Goal: Task Accomplishment & Management: Complete application form

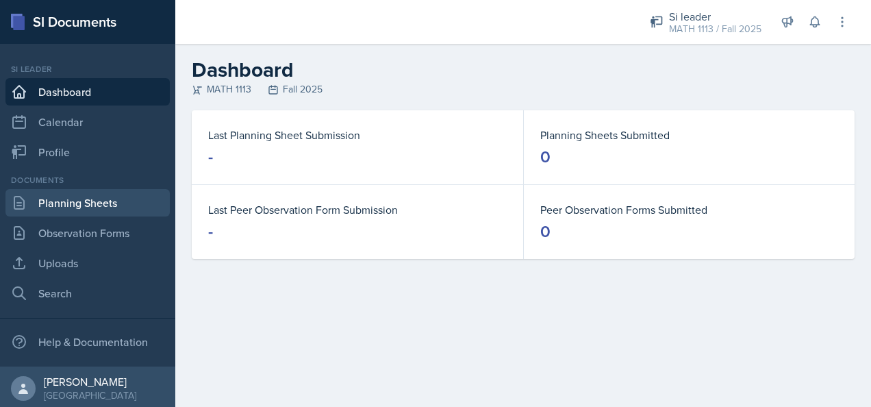
click at [97, 201] on link "Planning Sheets" at bounding box center [87, 202] width 164 height 27
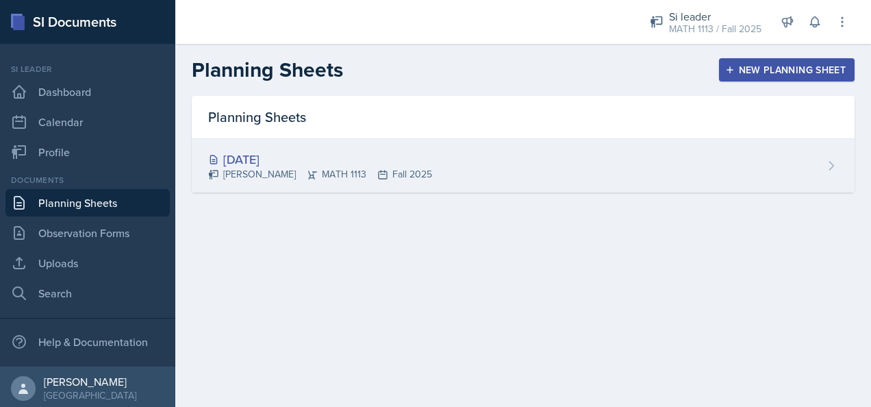
click at [501, 155] on div "[DATE] [PERSON_NAME] MATH 1113 Fall 2025" at bounding box center [523, 165] width 663 height 53
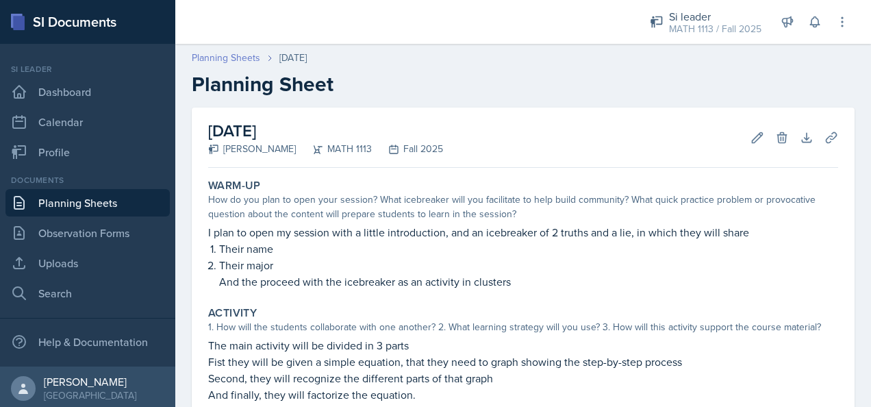
click at [238, 52] on link "Planning Sheets" at bounding box center [226, 58] width 68 height 14
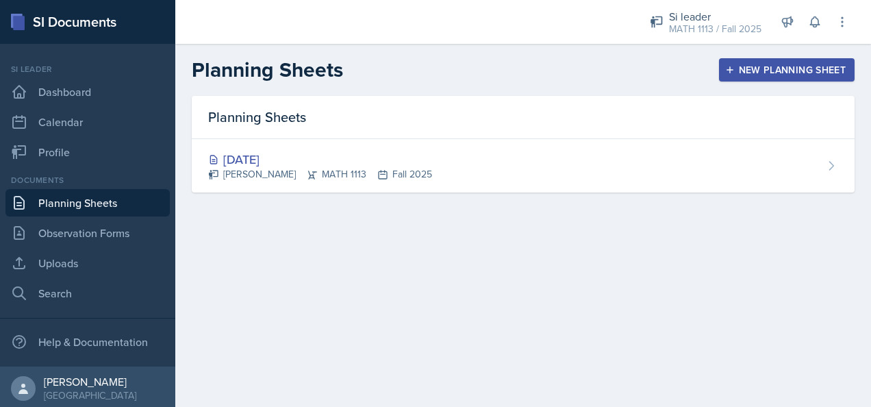
click at [822, 65] on div "New Planning Sheet" at bounding box center [787, 69] width 118 height 11
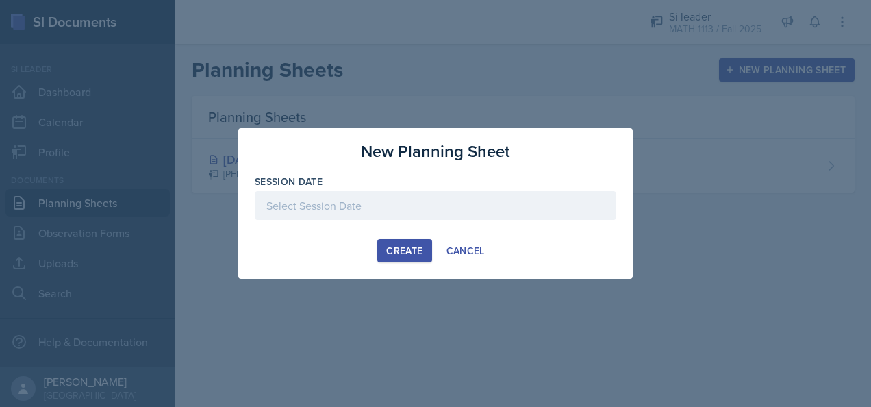
click at [488, 191] on div at bounding box center [436, 205] width 362 height 29
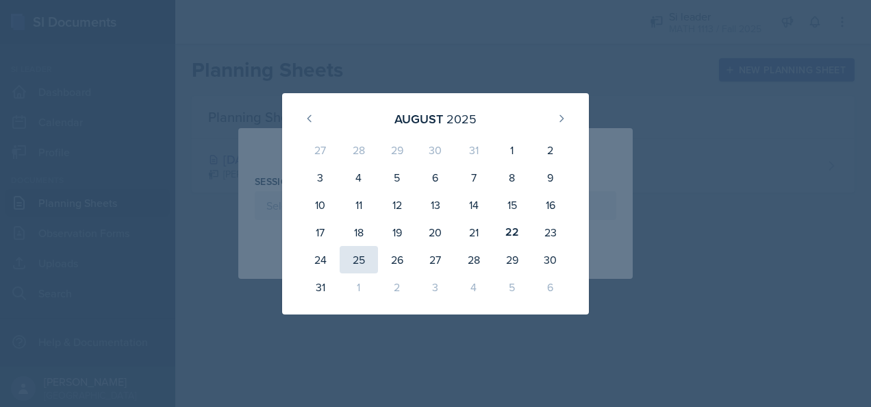
click at [357, 255] on div "25" at bounding box center [359, 259] width 38 height 27
type input "[DATE]"
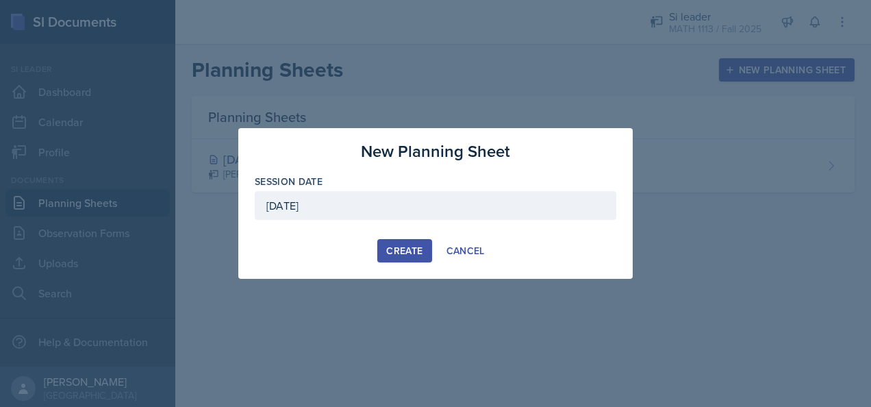
click at [397, 249] on div "Create" at bounding box center [404, 250] width 36 height 11
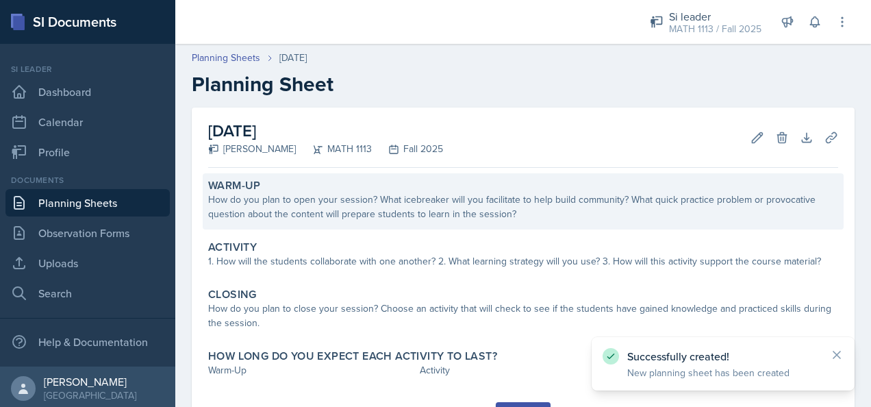
click at [395, 218] on div "How do you plan to open your session? What icebreaker will you facilitate to he…" at bounding box center [523, 206] width 630 height 29
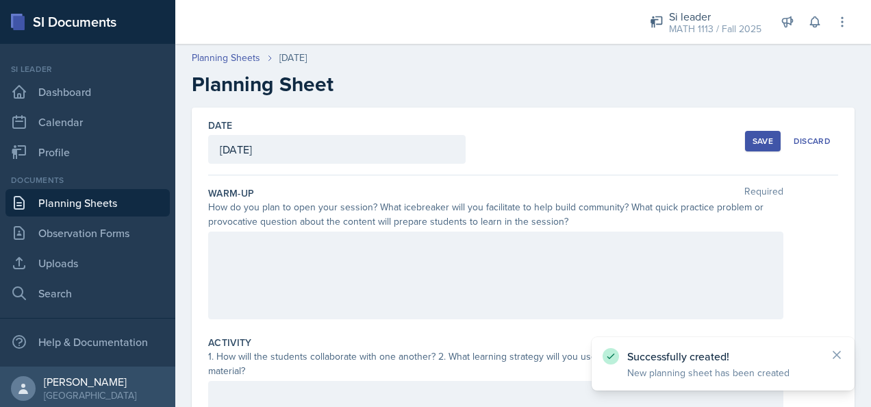
click at [392, 262] on div at bounding box center [495, 275] width 575 height 88
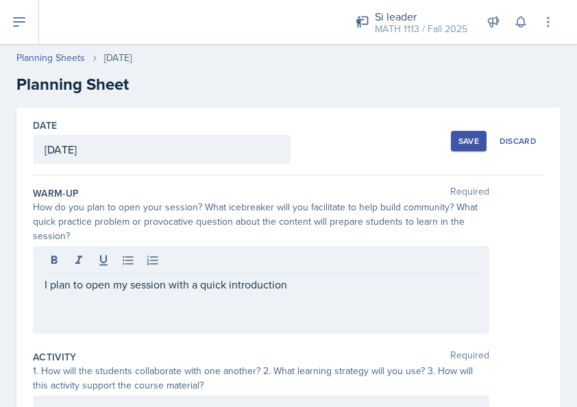
click at [294, 286] on p "I plan to open my session with a quick introduction" at bounding box center [261, 284] width 433 height 16
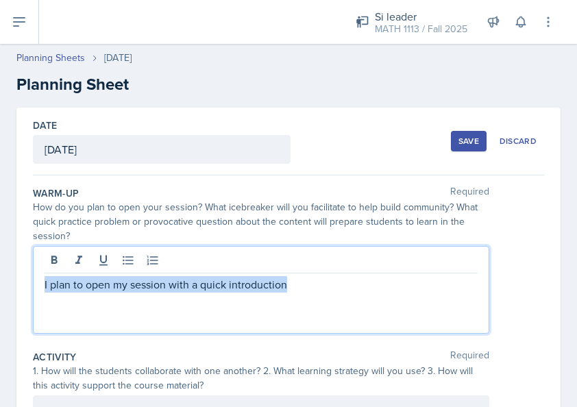
drag, startPoint x: 170, startPoint y: 284, endPoint x: 40, endPoint y: 292, distance: 130.3
click at [40, 292] on div "I plan to open my session with a quick introduction" at bounding box center [261, 290] width 456 height 88
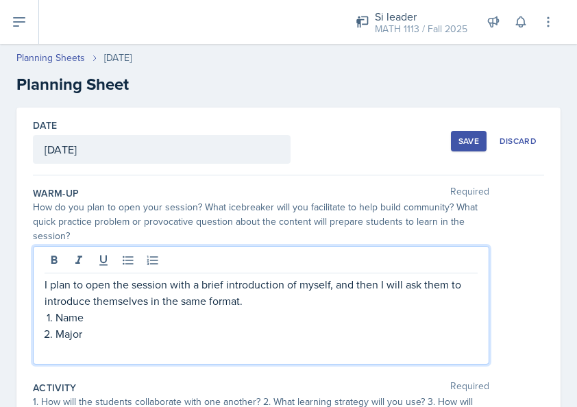
click at [77, 350] on p at bounding box center [261, 350] width 433 height 16
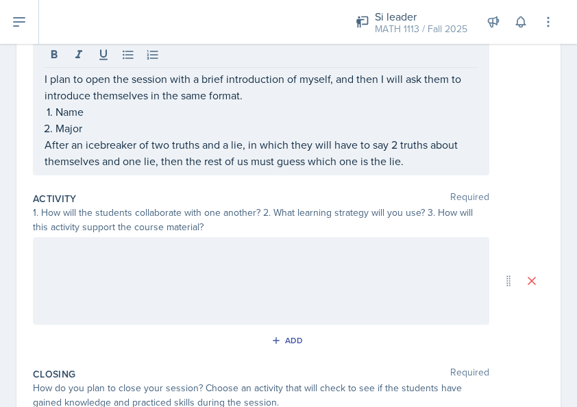
click at [316, 265] on div at bounding box center [261, 281] width 456 height 88
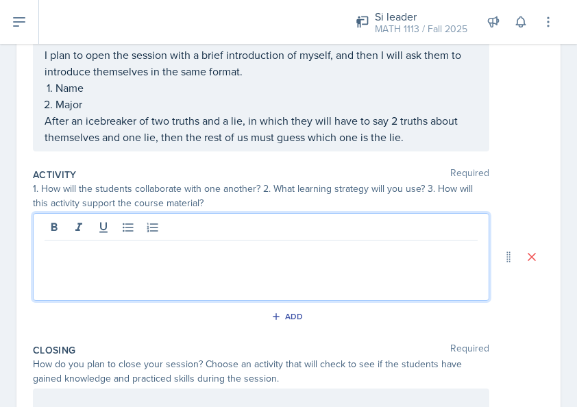
click at [319, 252] on p at bounding box center [261, 251] width 433 height 16
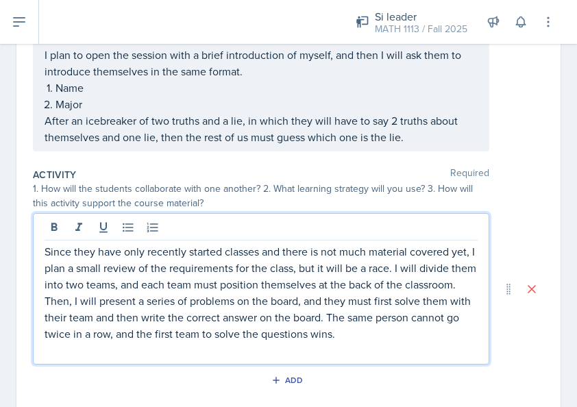
click at [225, 301] on p "Since they have only recently started classes and there is not much material co…" at bounding box center [261, 292] width 433 height 99
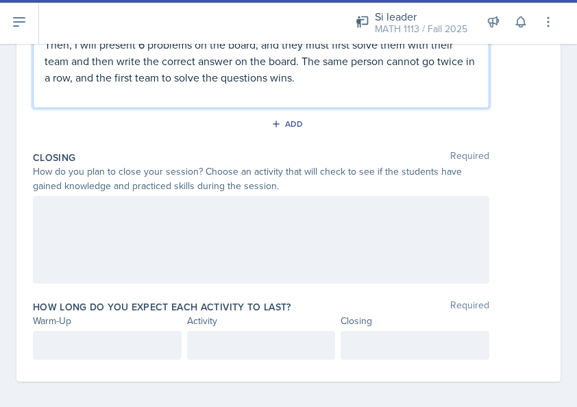
scroll to position [466, 0]
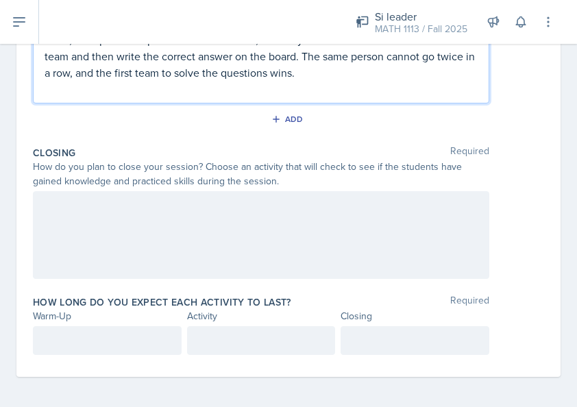
click at [230, 212] on div at bounding box center [261, 235] width 456 height 88
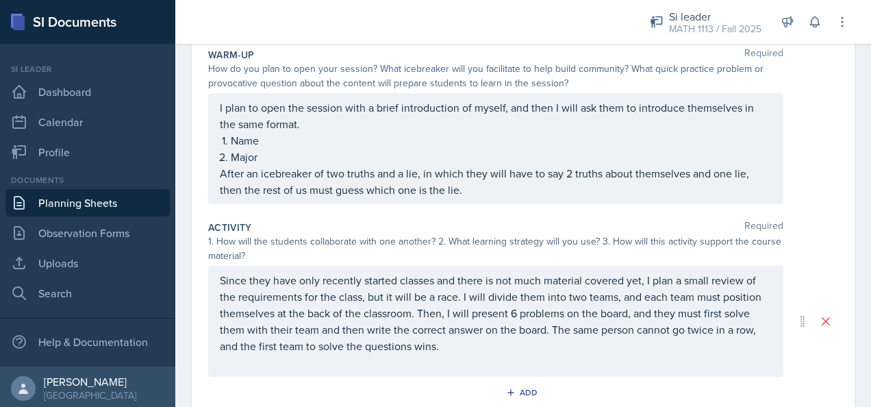
scroll to position [0, 0]
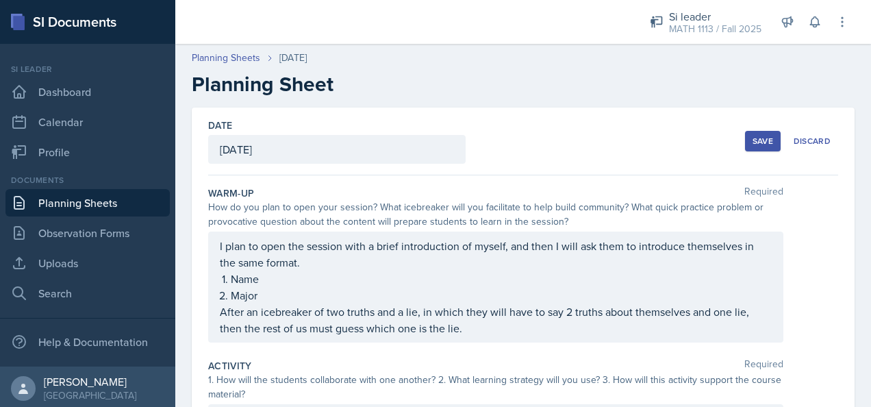
click at [758, 142] on div "Save" at bounding box center [762, 141] width 21 height 11
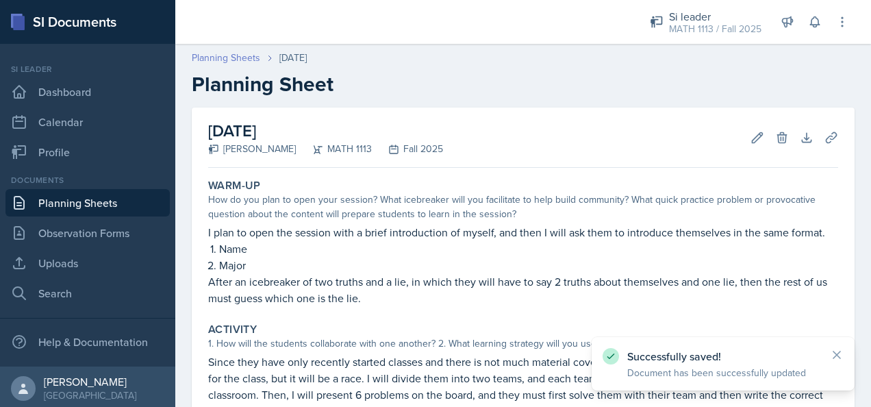
click at [249, 52] on link "Planning Sheets" at bounding box center [226, 58] width 68 height 14
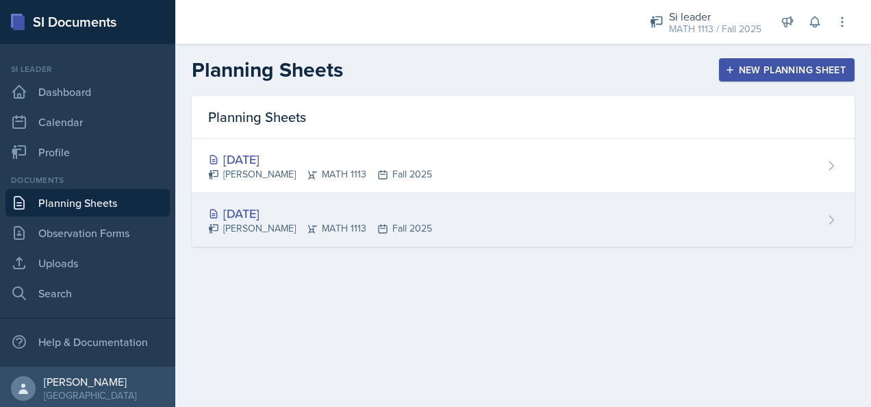
click at [278, 212] on div "[DATE]" at bounding box center [320, 213] width 224 height 18
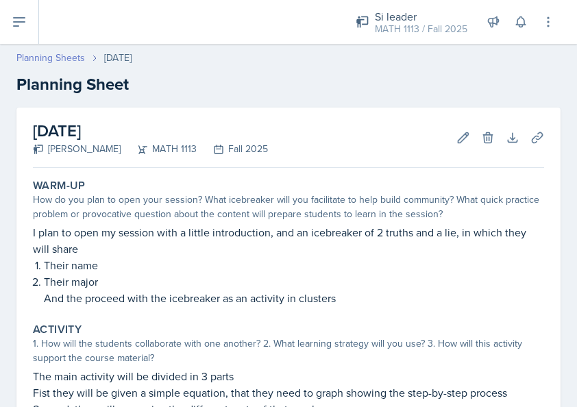
click at [78, 53] on link "Planning Sheets" at bounding box center [50, 58] width 68 height 14
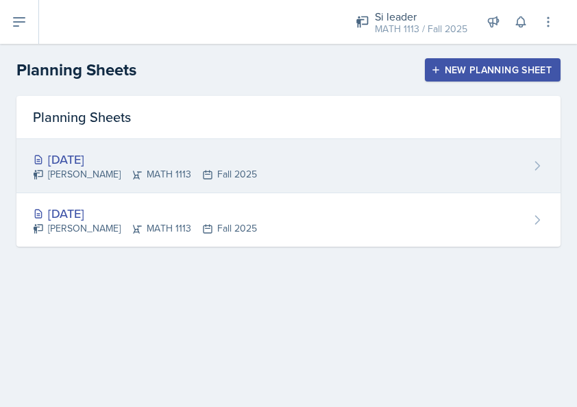
click at [149, 174] on div "[PERSON_NAME] MATH 1113 Fall 2025" at bounding box center [145, 174] width 224 height 14
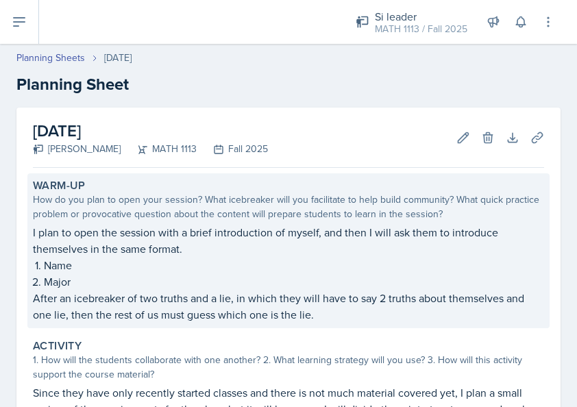
scroll to position [276, 0]
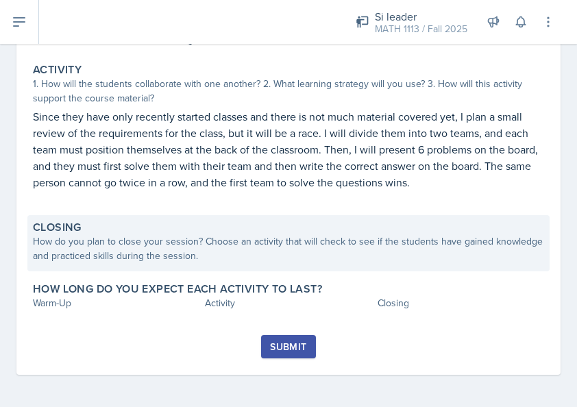
click at [199, 237] on div "How do you plan to close your session? Choose an activity that will check to se…" at bounding box center [288, 248] width 511 height 29
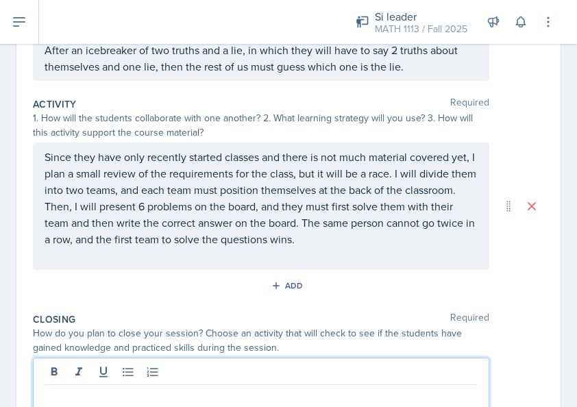
click at [151, 373] on div at bounding box center [261, 401] width 456 height 88
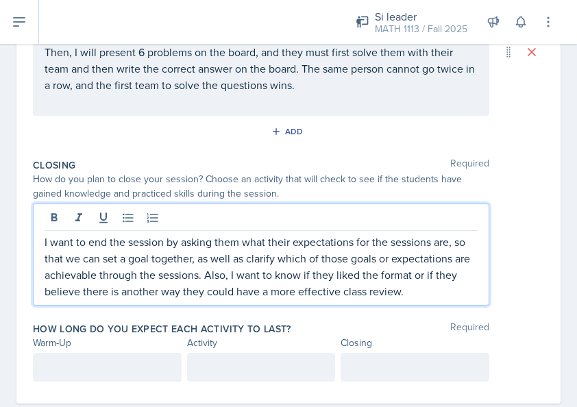
scroll to position [435, 0]
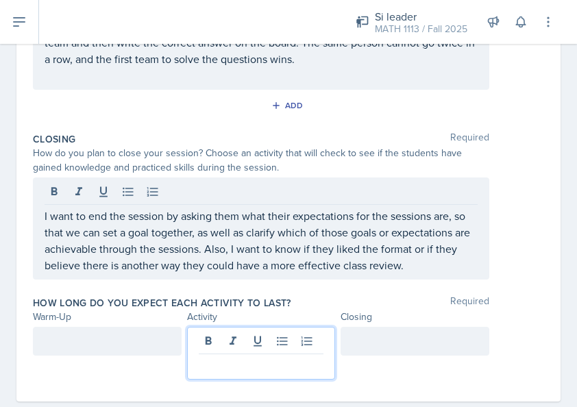
click at [258, 357] on p at bounding box center [261, 365] width 125 height 16
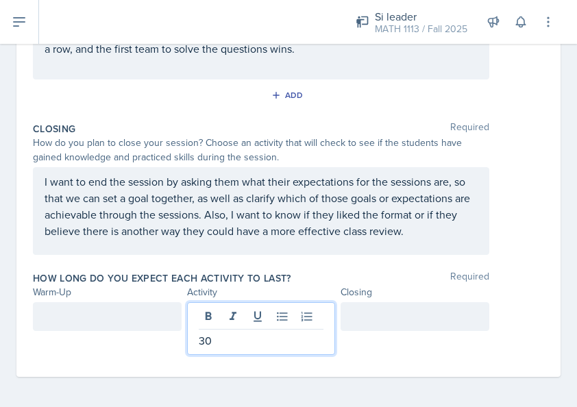
click at [125, 316] on div at bounding box center [107, 316] width 149 height 29
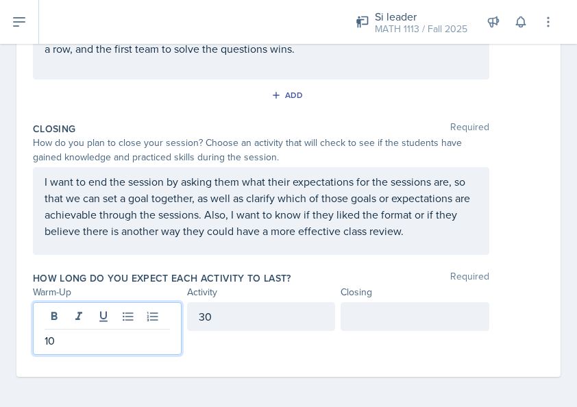
click at [362, 314] on div at bounding box center [414, 316] width 149 height 29
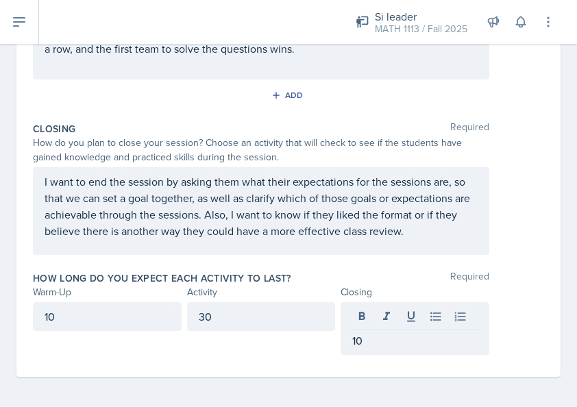
click at [516, 266] on div "How long do you expect each activity to last? Required Warm-Up Activity Closing…" at bounding box center [288, 316] width 511 height 100
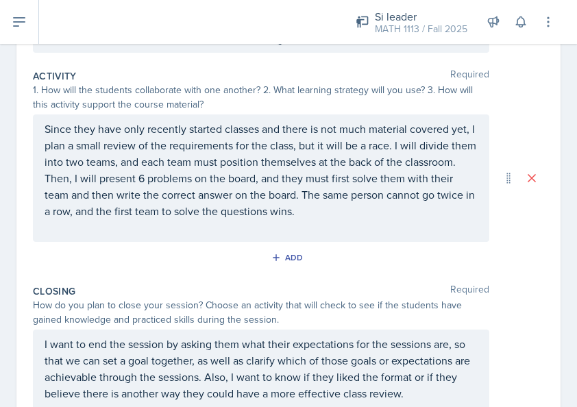
scroll to position [307, 0]
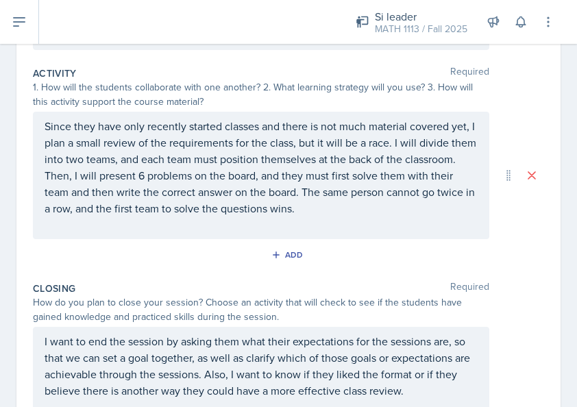
click at [195, 179] on p "Since they have only recently started classes and there is not much material co…" at bounding box center [261, 167] width 433 height 99
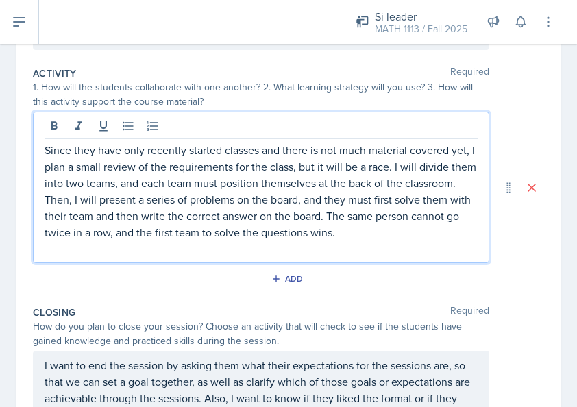
click at [305, 240] on p at bounding box center [261, 248] width 433 height 16
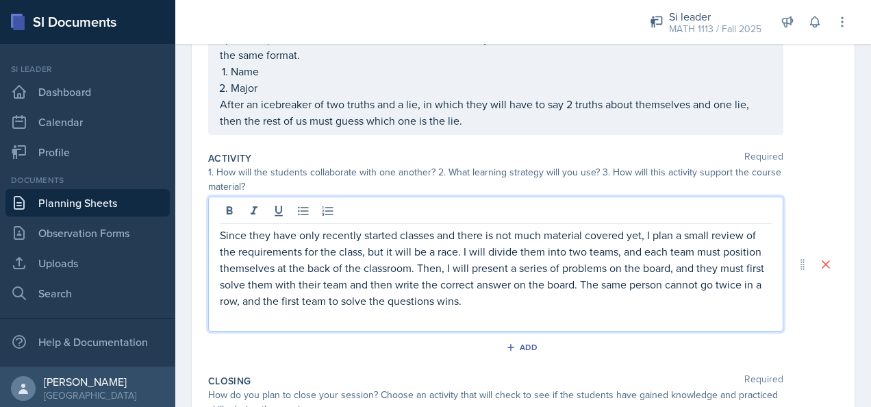
scroll to position [0, 0]
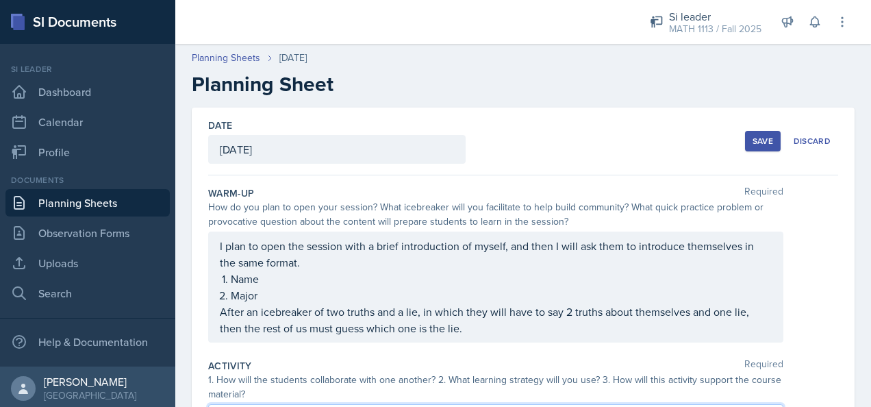
click at [754, 138] on div "Save" at bounding box center [762, 141] width 21 height 11
